Goal: Find specific page/section

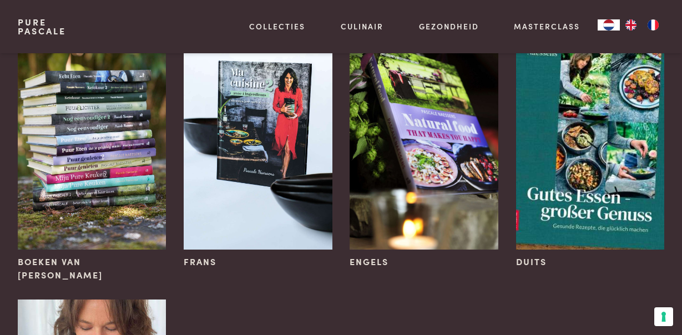
scroll to position [222, 0]
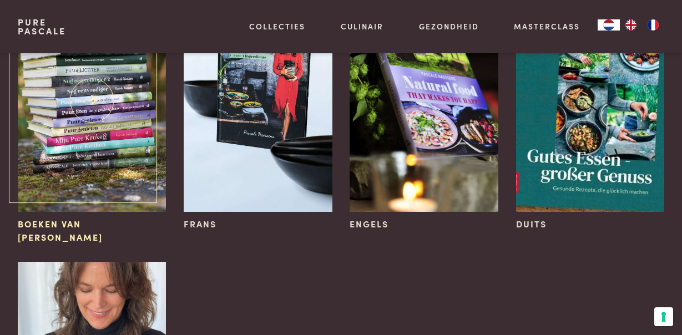
click at [117, 166] on img at bounding box center [92, 100] width 148 height 223
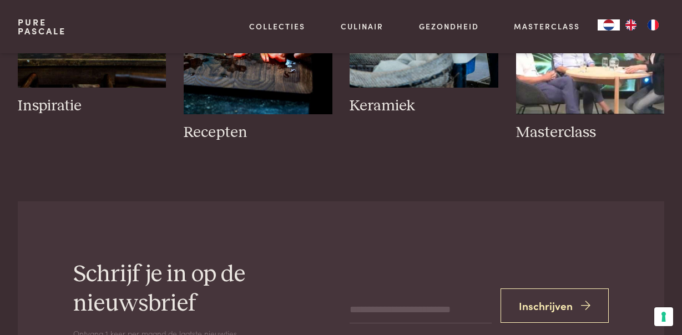
scroll to position [1610, 0]
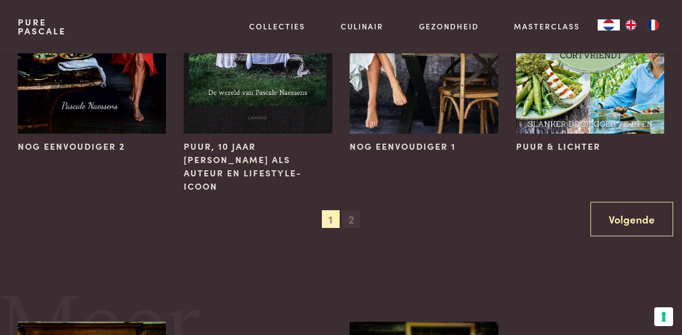
click at [353, 210] on span "2" at bounding box center [352, 219] width 18 height 18
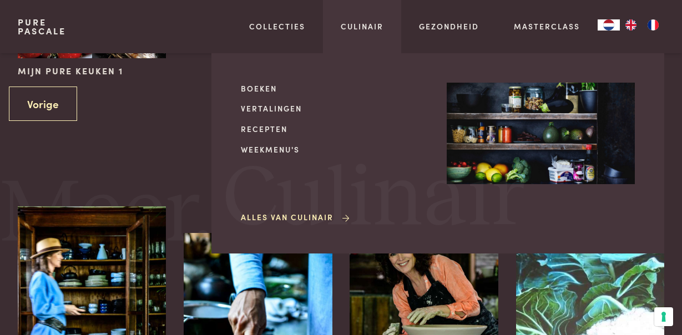
scroll to position [777, 0]
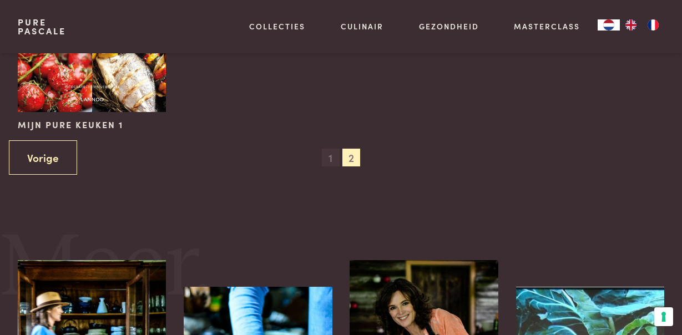
click at [333, 158] on span "1" at bounding box center [331, 158] width 18 height 18
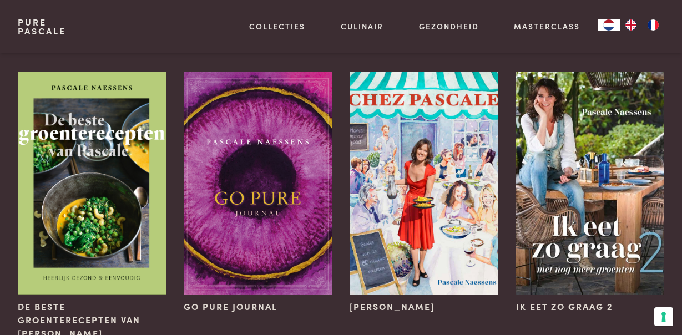
scroll to position [389, 0]
